Goal: Information Seeking & Learning: Check status

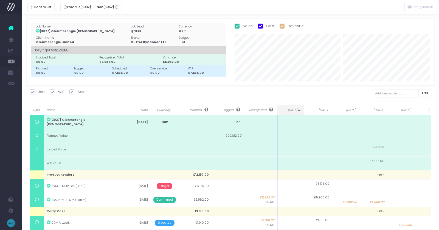
select select "finances"
select select "job"
select select "revrec"
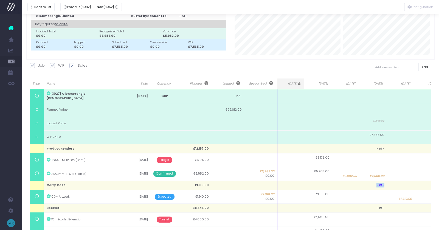
scroll to position [26, 0]
click at [42, 6] on button "Back to list" at bounding box center [40, 7] width 27 height 9
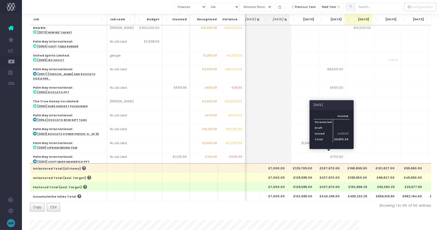
scroll to position [0, 67]
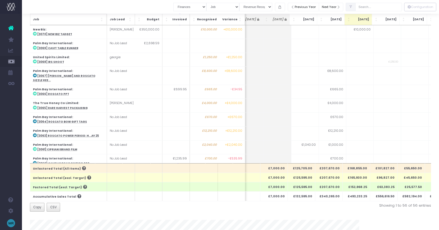
click at [102, 19] on span "Job: Activate to sort" at bounding box center [101, 19] width 3 height 5
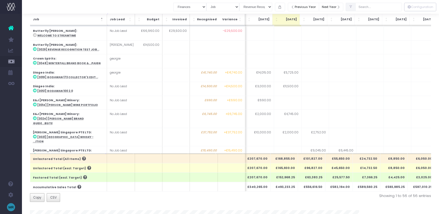
scroll to position [69, 139]
click at [272, 7] on select "View Mode [PERSON_NAME] Revenue Recognition WIP" at bounding box center [255, 7] width 33 height 9
click at [246, 3] on select "View Mode [PERSON_NAME] Revenue Recognition WIP" at bounding box center [255, 7] width 33 height 9
click at [272, 7] on select "View Mode [PERSON_NAME] Revenue Recognition WIP" at bounding box center [255, 7] width 33 height 9
click at [352, 7] on icon at bounding box center [351, 7] width 4 height 0
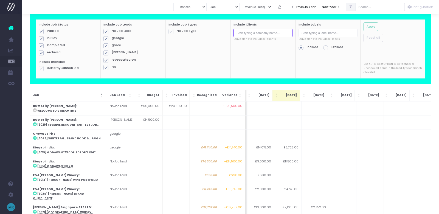
click at [280, 33] on input "text" at bounding box center [262, 33] width 59 height 9
click at [155, 46] on label "grace" at bounding box center [132, 45] width 59 height 4
click at [115, 46] on input "grace" at bounding box center [114, 45] width 4 height 4
click at [118, 44] on label "grace" at bounding box center [132, 45] width 59 height 4
click at [115, 44] on input "grace" at bounding box center [114, 45] width 4 height 4
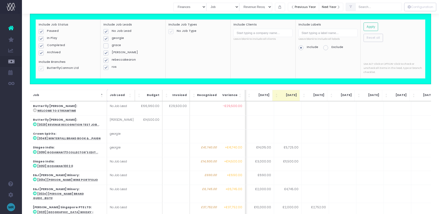
checkbox input "true"
click at [308, 33] on input "text" at bounding box center [327, 33] width 59 height 9
click at [352, 7] on icon at bounding box center [351, 7] width 4 height 0
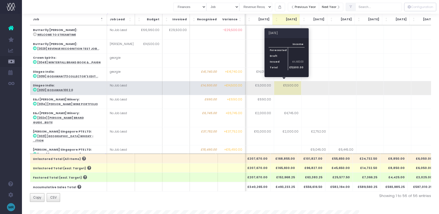
click at [286, 84] on td "£11,500.00" at bounding box center [287, 88] width 27 height 14
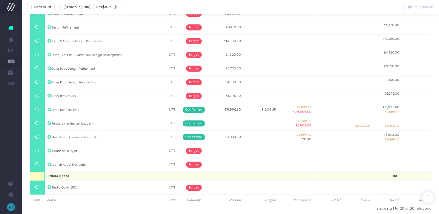
scroll to position [190, 0]
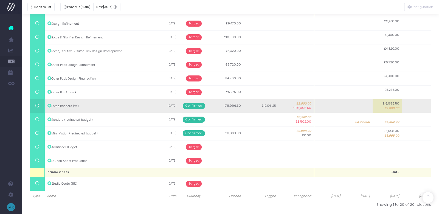
click at [193, 105] on span "Confirmed" at bounding box center [194, 106] width 22 height 6
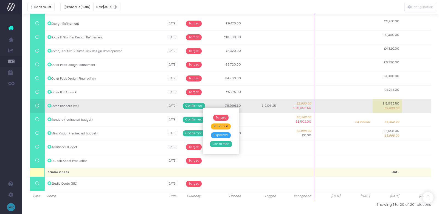
click at [193, 106] on span "Confirmed" at bounding box center [194, 106] width 22 height 6
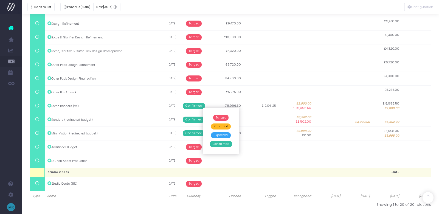
click at [222, 143] on span "Confirmed" at bounding box center [221, 144] width 22 height 6
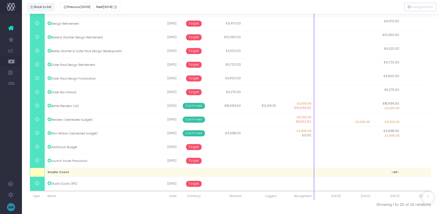
click at [42, 7] on button "Back to list" at bounding box center [40, 7] width 27 height 9
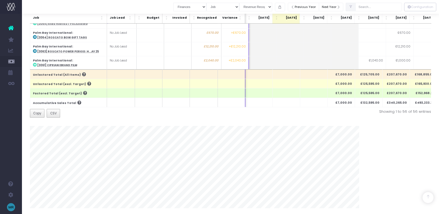
scroll to position [0, 139]
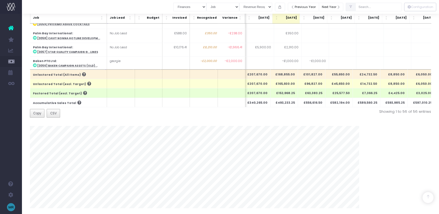
click at [100, 19] on span "Job: Activate to sort" at bounding box center [101, 17] width 3 height 5
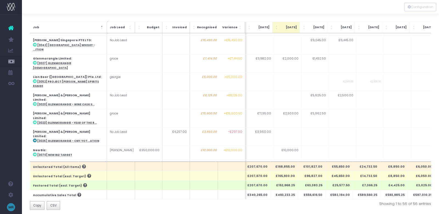
scroll to position [23, 0]
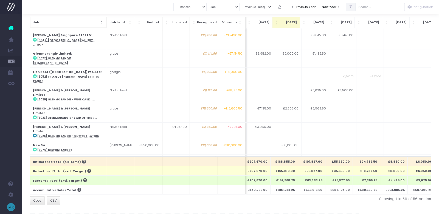
click at [101, 22] on span "Job: Activate to invert sorting" at bounding box center [101, 22] width 3 height 5
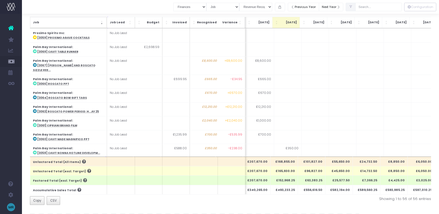
click at [101, 22] on span "Job: Activate to remove sorting" at bounding box center [101, 22] width 3 height 5
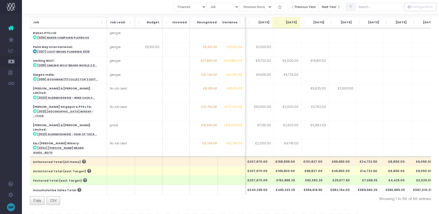
scroll to position [69, 139]
click at [239, 6] on select "Summary by Job Client Job Lead Job Type Branch" at bounding box center [222, 7] width 33 height 9
click at [213, 3] on select "Summary by Job Client Job Lead Job Type Branch" at bounding box center [222, 7] width 33 height 9
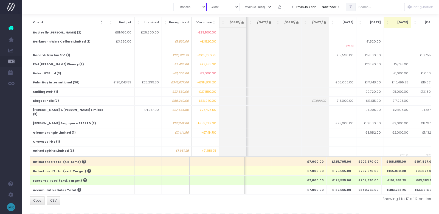
scroll to position [0, 115]
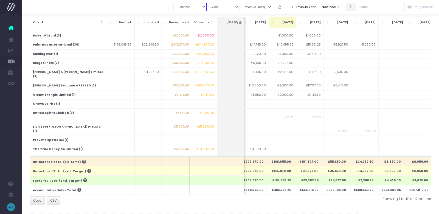
click at [239, 5] on select "Summary by Job Client Job Lead Job Type Branch" at bounding box center [222, 7] width 33 height 9
click at [235, 8] on select "Summary by Job Client Job Lead Job Type Branch" at bounding box center [222, 7] width 33 height 9
select select "job"
click at [213, 3] on select "Summary by Job Client Job Lead Job Type Branch" at bounding box center [222, 7] width 33 height 9
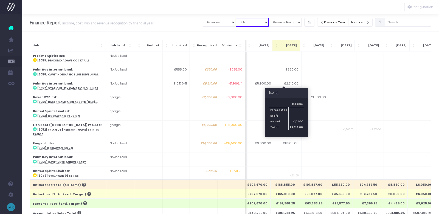
scroll to position [145, 139]
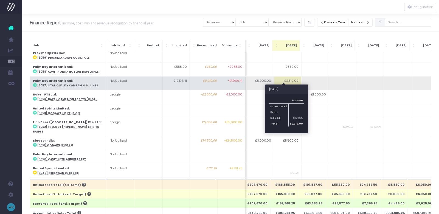
click at [289, 76] on td "£2,310.00" at bounding box center [287, 83] width 27 height 14
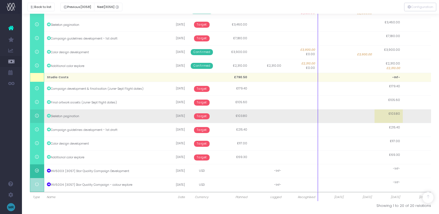
scroll to position [190, 0]
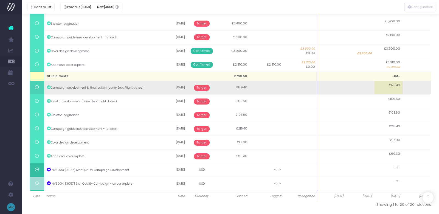
click at [200, 88] on span "Target" at bounding box center [202, 88] width 16 height 6
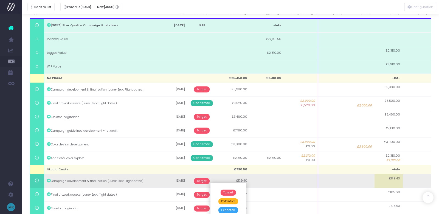
scroll to position [90, 0]
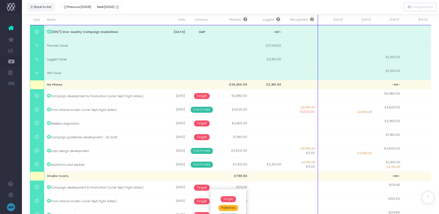
click at [40, 10] on button "Back to list" at bounding box center [40, 7] width 27 height 9
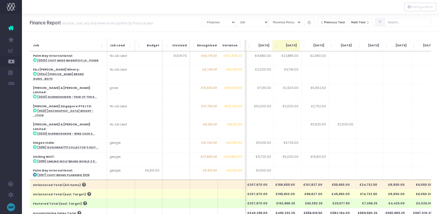
scroll to position [634, 139]
